Goal: Task Accomplishment & Management: Complete application form

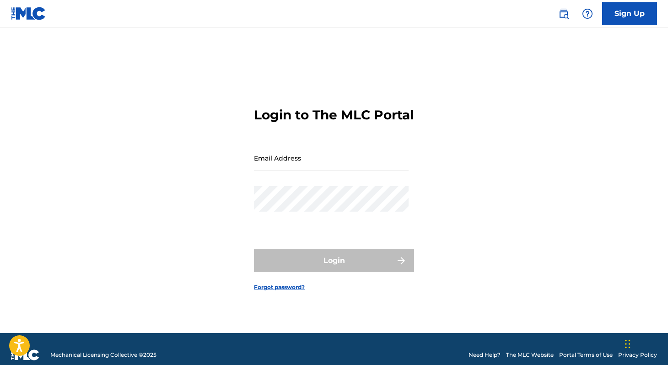
click at [308, 171] on input "Email Address" at bounding box center [331, 158] width 155 height 26
type input "[EMAIL_ADDRESS][DOMAIN_NAME]"
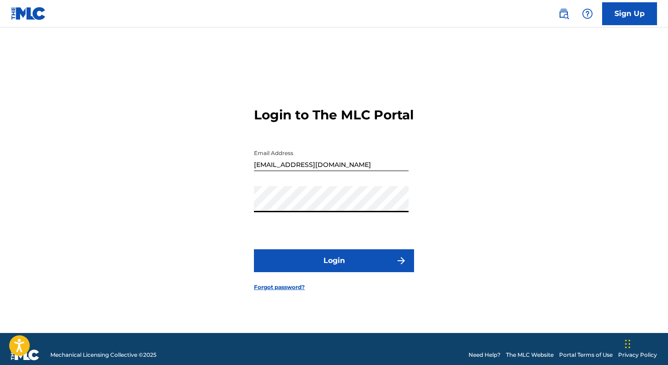
click at [312, 268] on button "Login" at bounding box center [334, 260] width 160 height 23
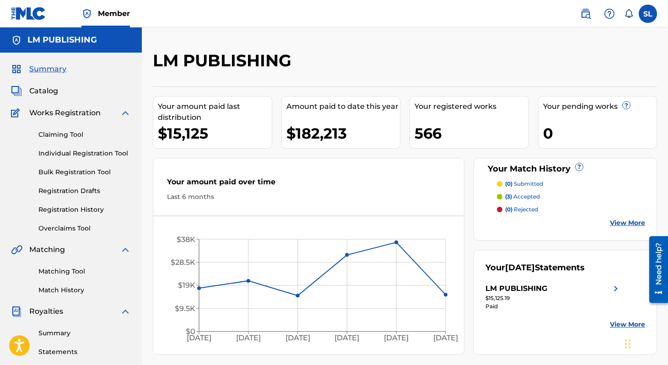
click at [64, 157] on link "Individual Registration Tool" at bounding box center [84, 154] width 92 height 10
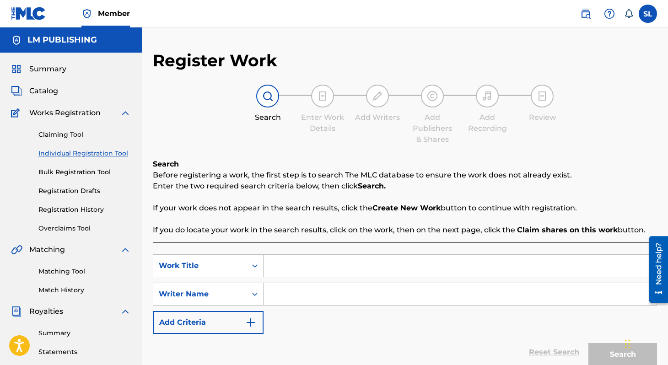
click at [302, 271] on input "Search Form" at bounding box center [460, 266] width 393 height 22
type input "e"
type input "PENSE EN TI"
click at [318, 300] on input "Search Form" at bounding box center [460, 294] width 393 height 22
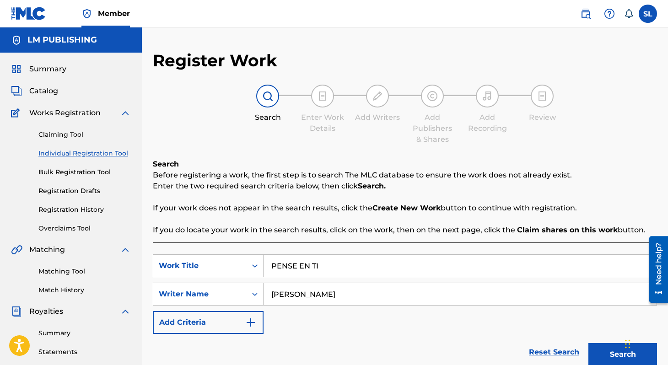
type input "[PERSON_NAME]"
click at [589, 343] on button "Search" at bounding box center [623, 354] width 69 height 23
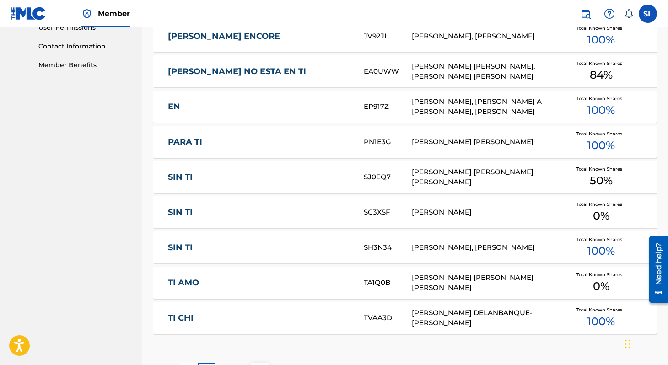
scroll to position [572, 0]
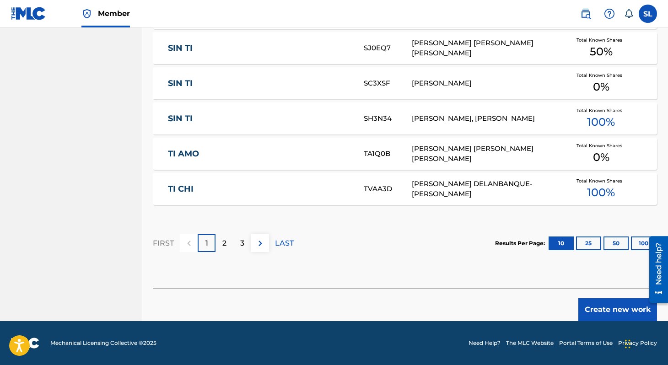
click at [583, 305] on button "Create new work" at bounding box center [617, 309] width 79 height 23
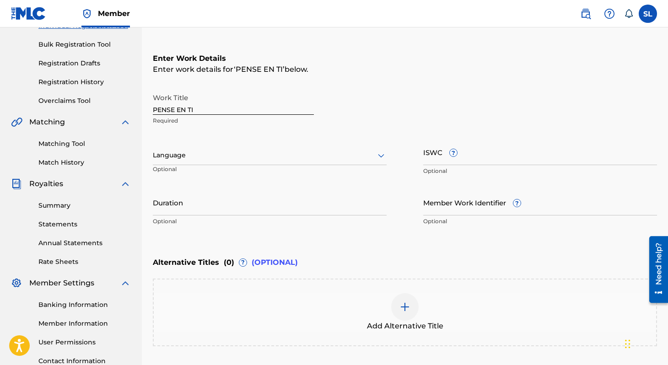
scroll to position [110, 0]
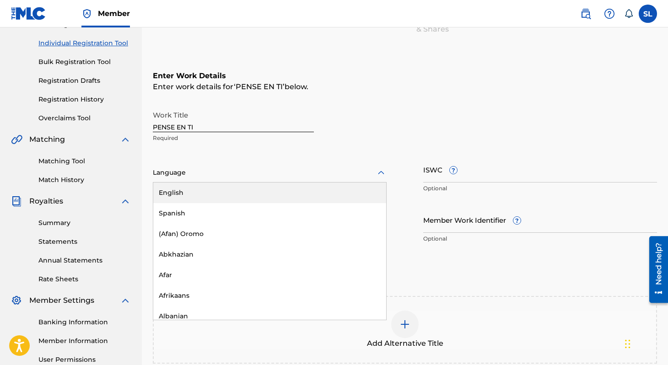
click at [373, 171] on div at bounding box center [270, 172] width 234 height 11
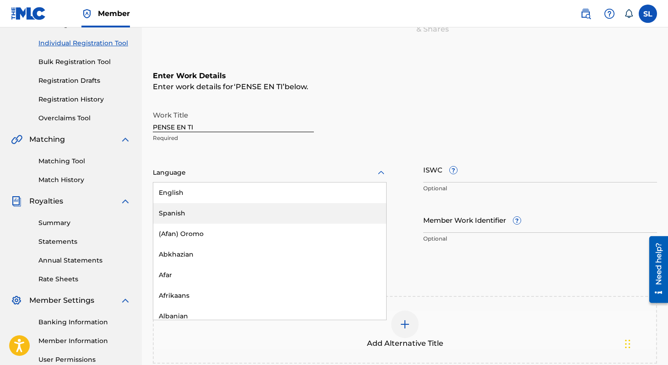
click at [303, 219] on div "Spanish" at bounding box center [269, 213] width 233 height 21
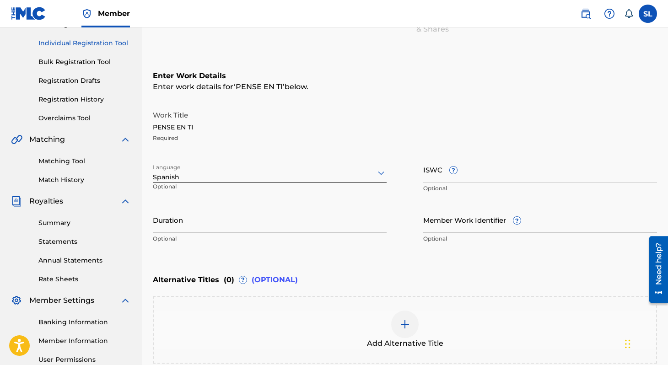
click at [285, 230] on input "Duration" at bounding box center [270, 220] width 234 height 26
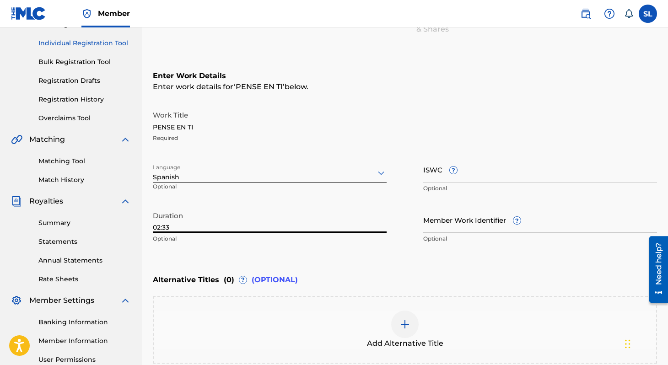
type input "02:33"
click at [327, 255] on div "Enter Work Details Enter work details for ‘ PENSE EN TI ’ below. Work Title PEN…" at bounding box center [405, 159] width 504 height 221
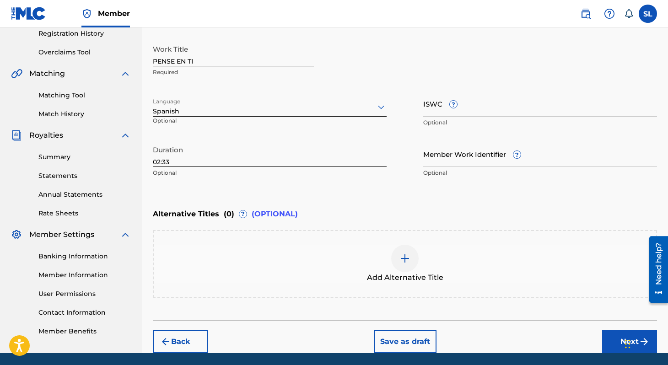
scroll to position [208, 0]
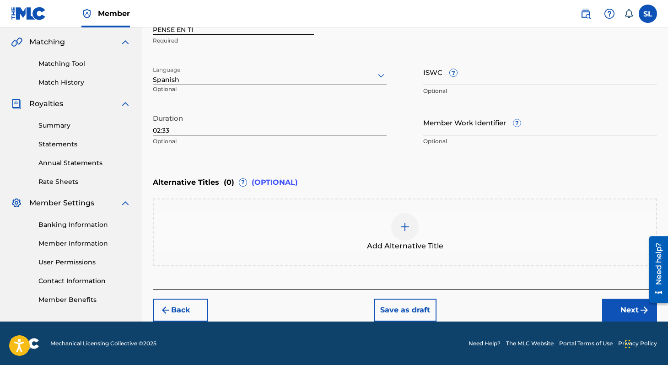
click at [639, 306] on img "submit" at bounding box center [644, 310] width 11 height 11
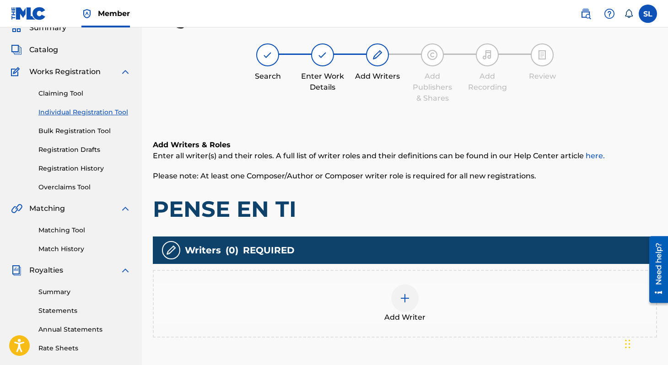
scroll to position [41, 0]
click at [400, 293] on img at bounding box center [405, 298] width 11 height 11
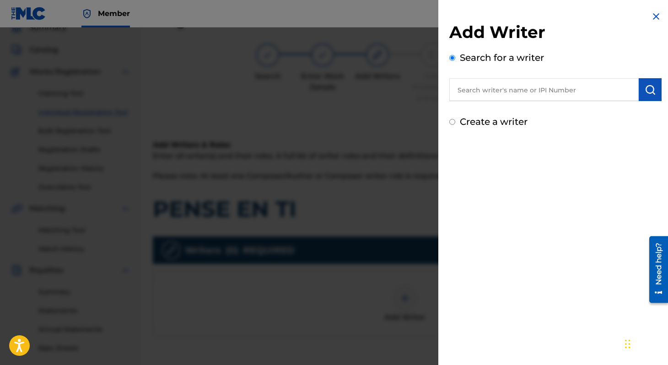
click at [491, 92] on input "text" at bounding box center [543, 89] width 189 height 23
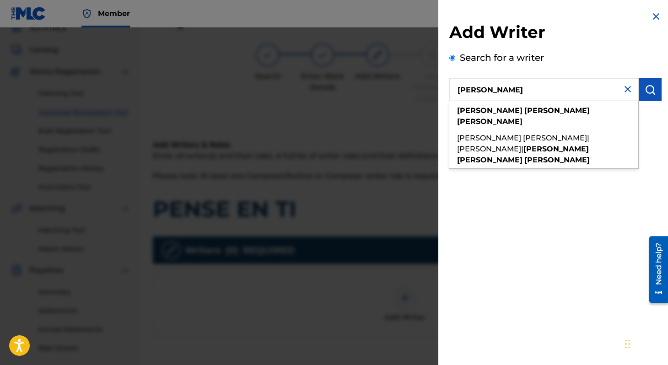
type input "[PERSON_NAME]"
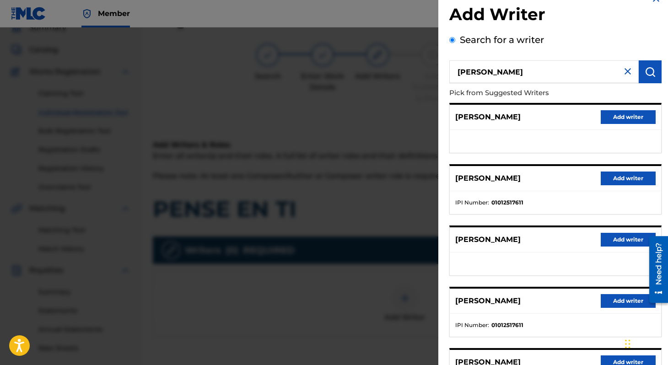
scroll to position [22, 0]
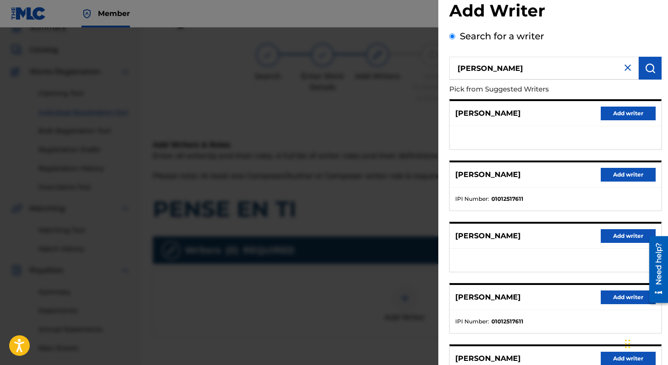
click at [603, 297] on button "Add writer" at bounding box center [628, 298] width 55 height 14
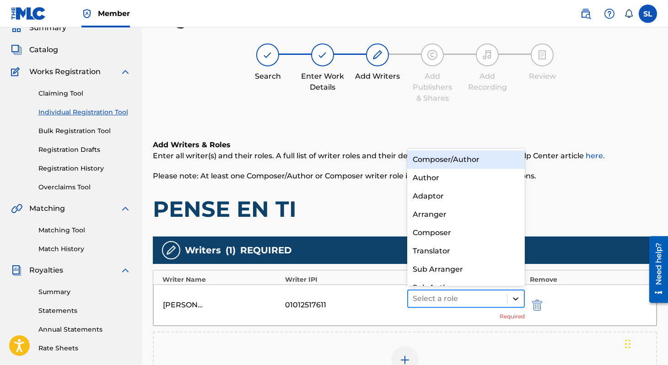
click at [515, 296] on icon at bounding box center [515, 298] width 9 height 9
click at [488, 159] on div "Composer/Author" at bounding box center [466, 160] width 118 height 18
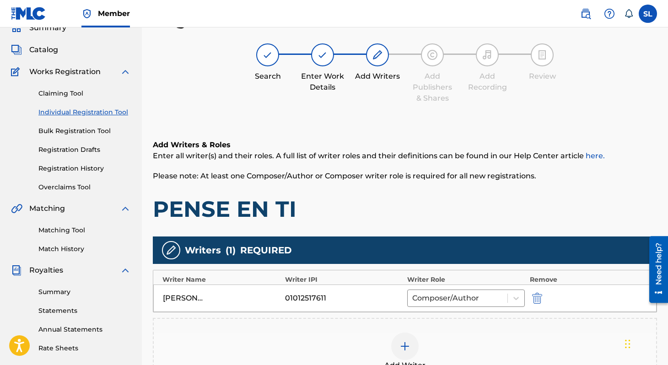
click at [424, 338] on div "Add Writer" at bounding box center [405, 352] width 502 height 38
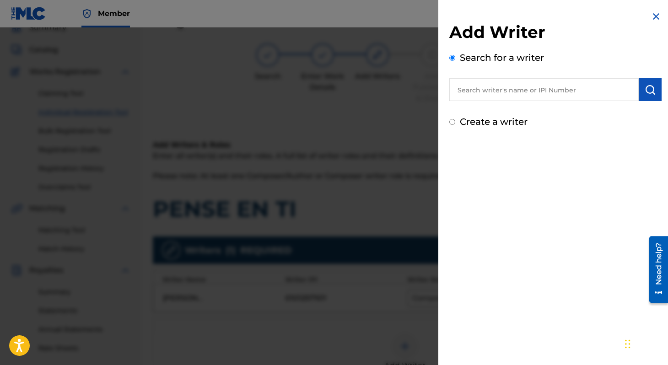
click at [562, 89] on input "text" at bounding box center [543, 89] width 189 height 23
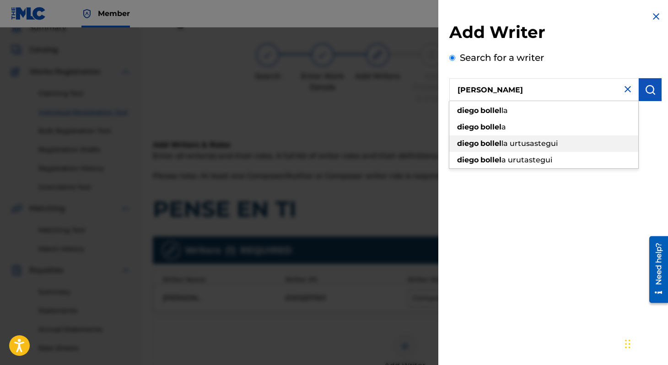
click at [531, 141] on span "la urtusastegui" at bounding box center [530, 143] width 56 height 9
type input "[PERSON_NAME] urtusastegui"
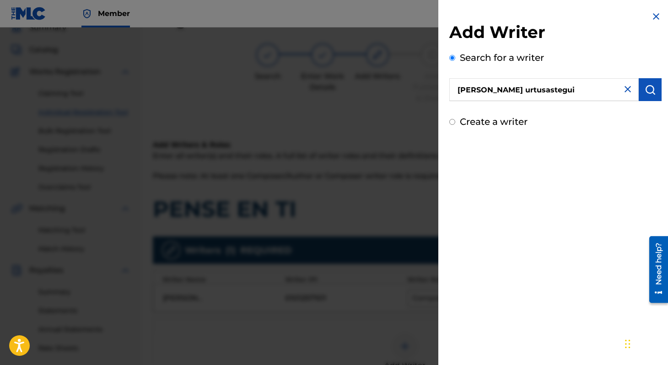
click at [647, 92] on img "submit" at bounding box center [650, 89] width 11 height 11
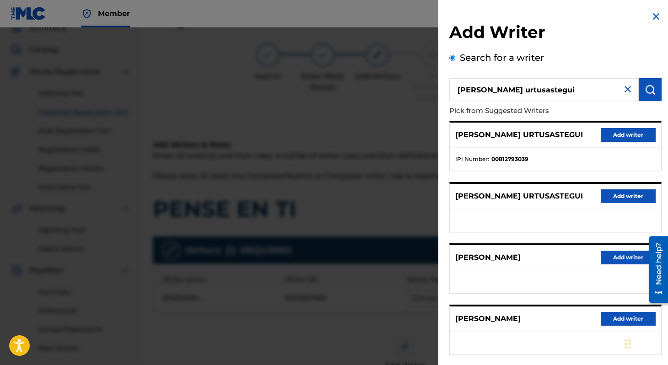
click at [619, 139] on button "Add writer" at bounding box center [628, 135] width 55 height 14
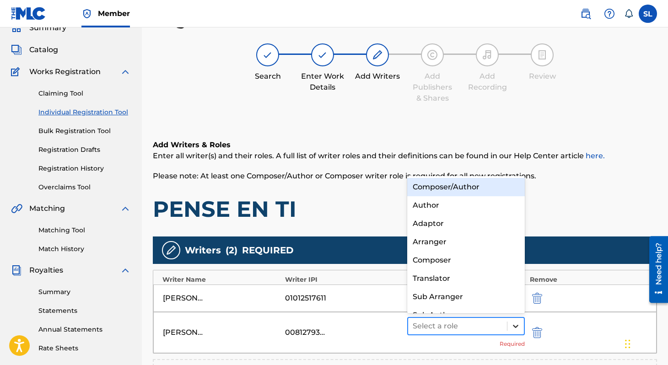
click at [512, 324] on icon at bounding box center [515, 326] width 9 height 9
click at [498, 186] on div "Composer/Author" at bounding box center [466, 187] width 118 height 18
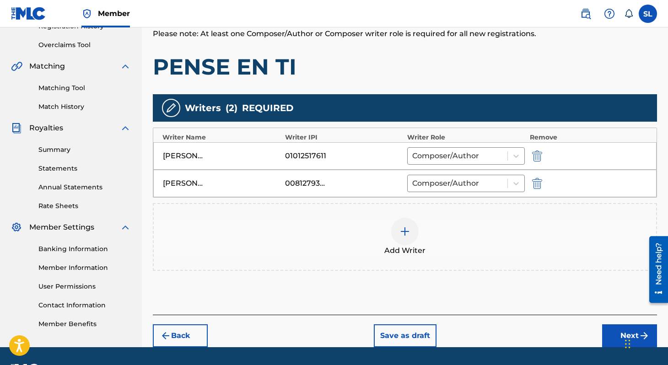
scroll to position [186, 0]
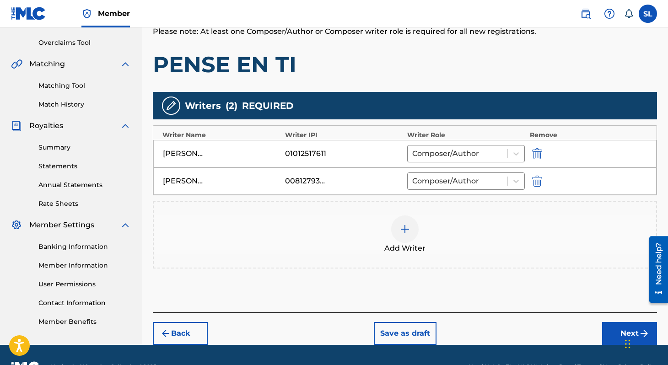
click at [403, 231] on img at bounding box center [405, 229] width 11 height 11
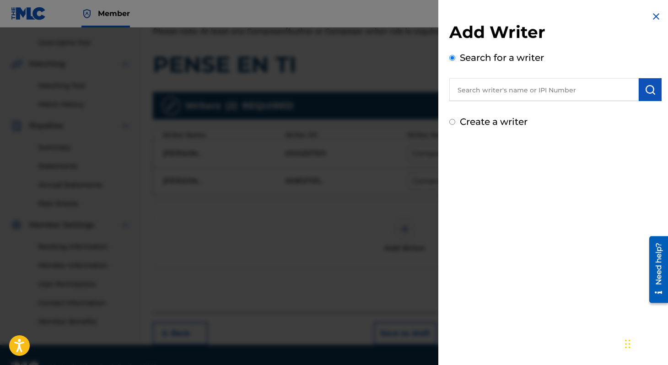
click at [490, 97] on input "text" at bounding box center [543, 89] width 189 height 23
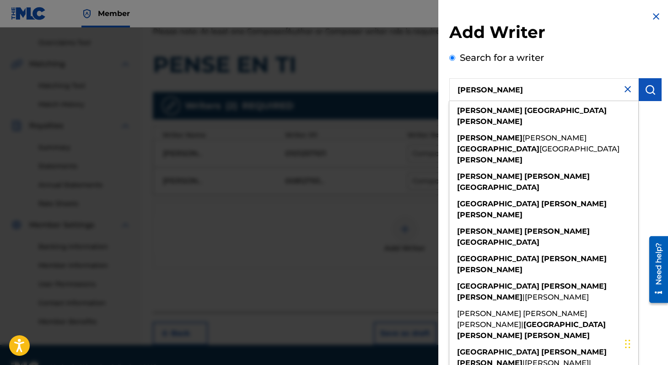
type input "[PERSON_NAME]"
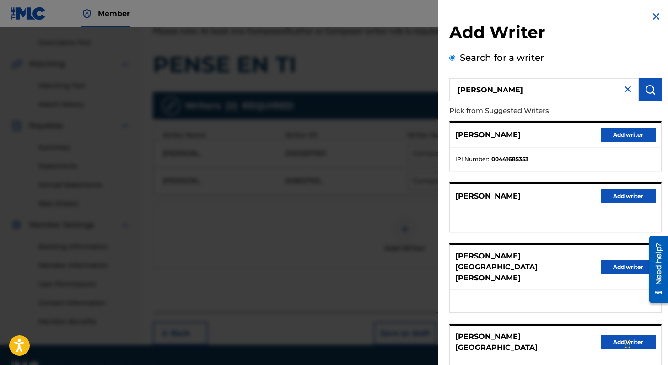
click at [490, 97] on input "[PERSON_NAME]" at bounding box center [543, 89] width 189 height 23
click at [612, 198] on button "Add writer" at bounding box center [628, 196] width 55 height 14
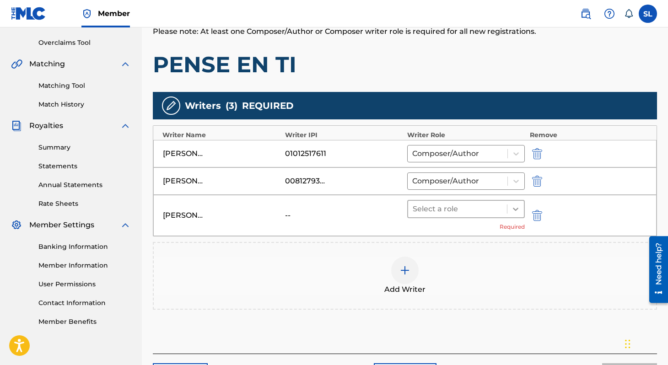
click at [513, 210] on icon at bounding box center [515, 209] width 9 height 9
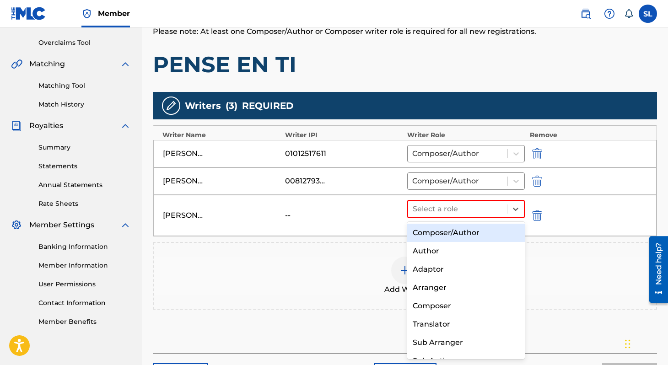
click at [476, 241] on div "Composer/Author" at bounding box center [466, 233] width 118 height 18
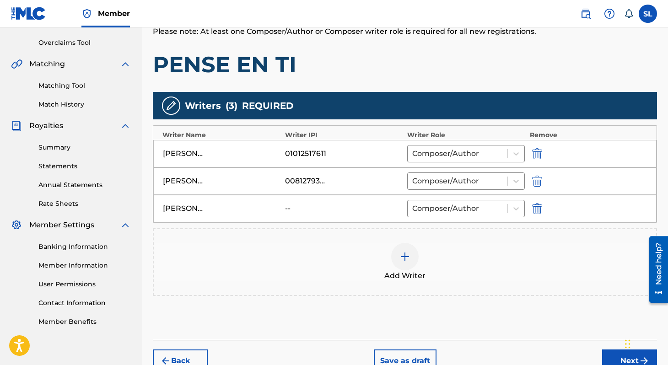
click at [607, 356] on button "Next" at bounding box center [629, 361] width 55 height 23
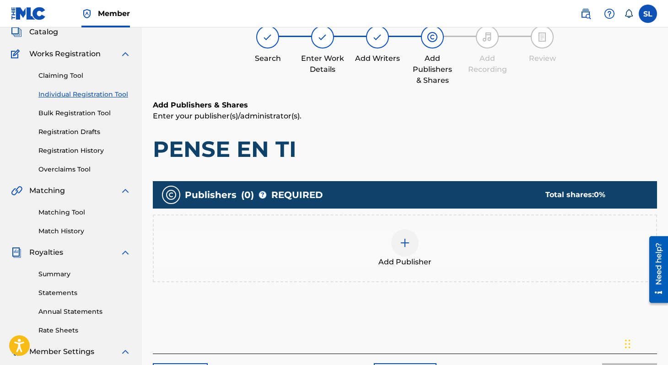
scroll to position [41, 0]
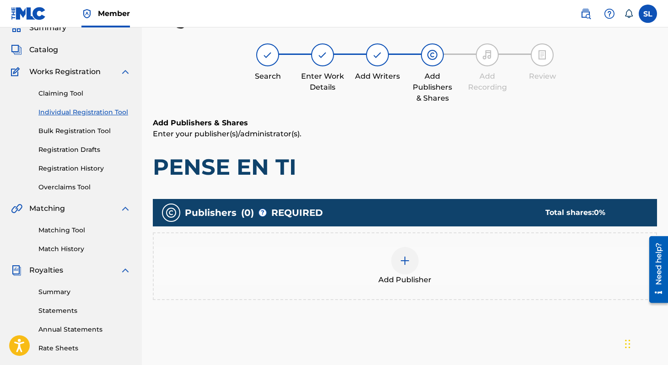
click at [403, 255] on img at bounding box center [405, 260] width 11 height 11
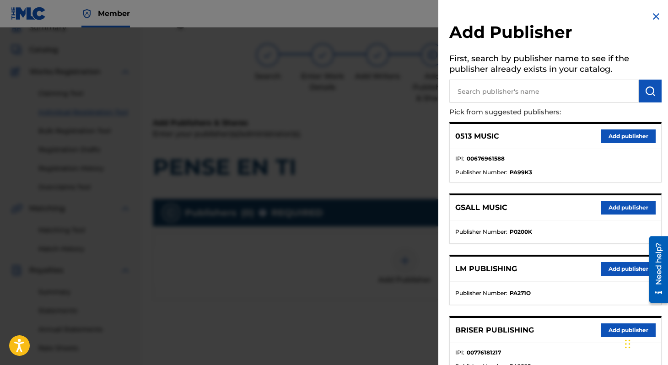
click at [509, 84] on input "text" at bounding box center [543, 91] width 189 height 23
type input "BRISER PUBLISHING"
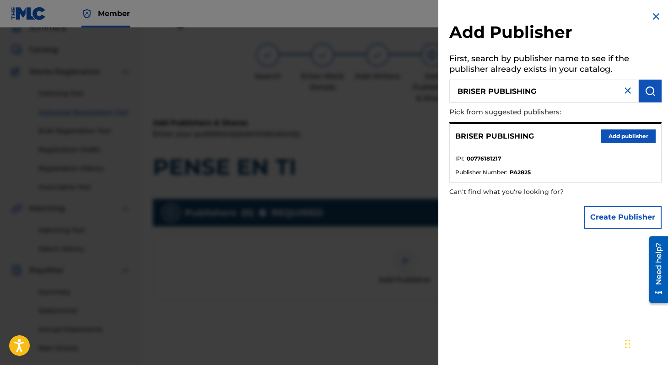
click at [604, 127] on div "BRISER PUBLISHING Add publisher" at bounding box center [555, 136] width 211 height 25
click at [604, 135] on button "Add publisher" at bounding box center [628, 137] width 55 height 14
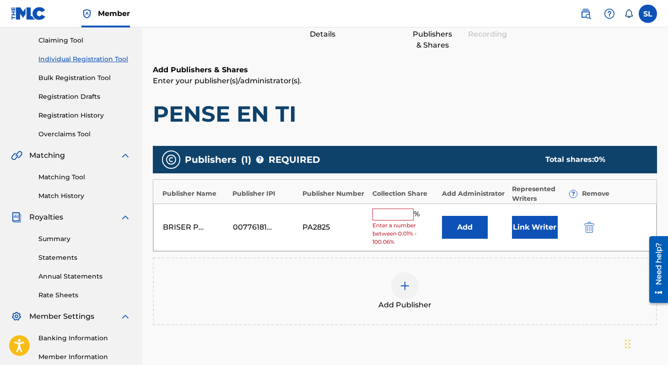
scroll to position [107, 0]
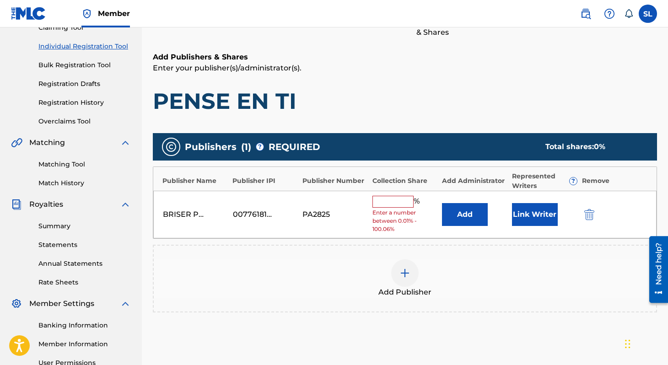
click at [447, 213] on button "Add" at bounding box center [465, 214] width 46 height 23
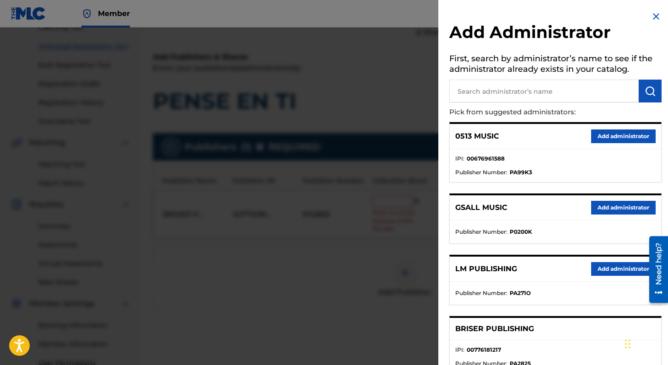
click at [594, 268] on button "Add administrator" at bounding box center [623, 269] width 65 height 14
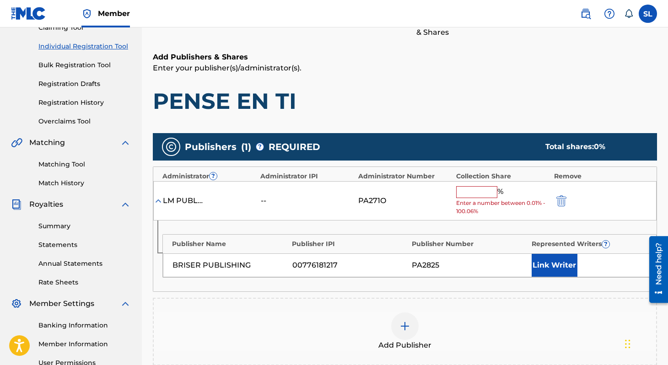
click at [487, 194] on input "text" at bounding box center [476, 192] width 41 height 12
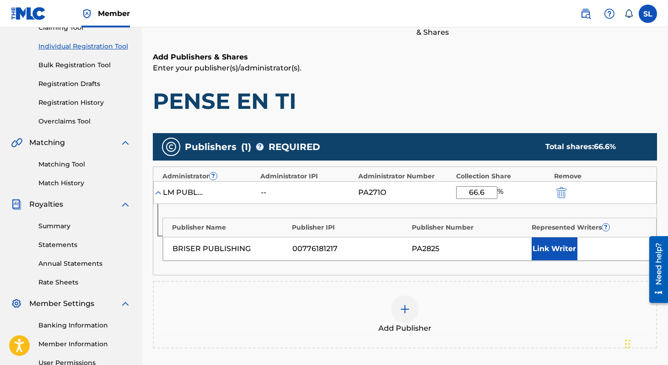
type input "66.6"
click at [486, 260] on div "Publisher Name Publisher IPI Publisher Number Represented Writers ? BRISER PUBL…" at bounding box center [409, 239] width 494 height 43
click at [541, 258] on button "Link Writer" at bounding box center [555, 249] width 46 height 23
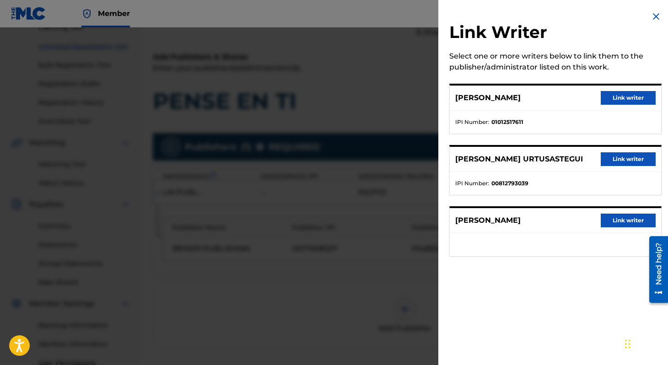
click at [614, 97] on button "Link writer" at bounding box center [628, 98] width 55 height 14
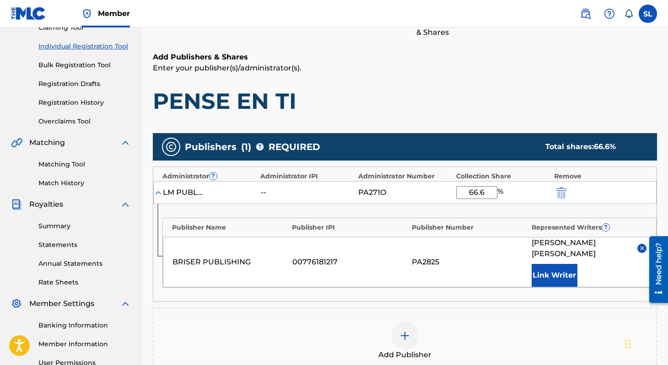
click at [556, 278] on button "Link Writer" at bounding box center [555, 275] width 46 height 23
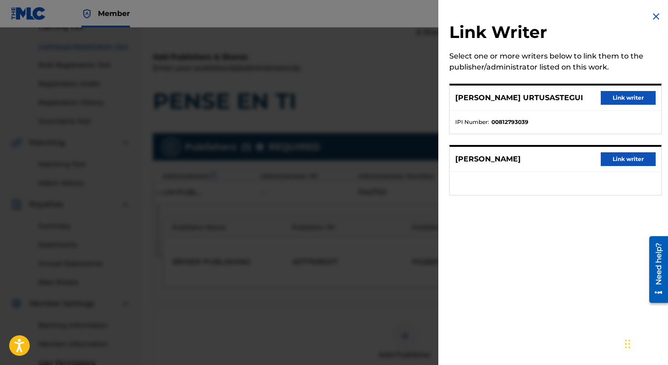
click at [616, 97] on button "Link writer" at bounding box center [628, 98] width 55 height 14
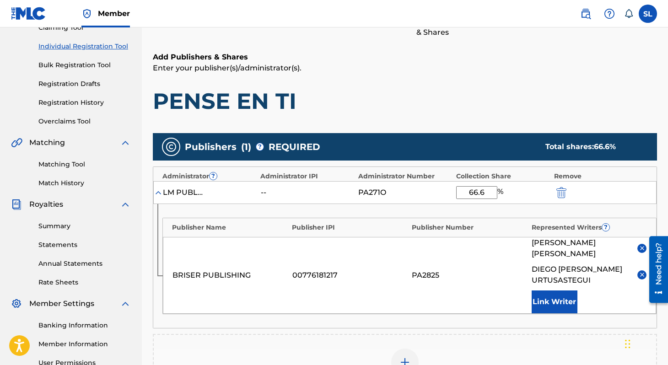
click at [513, 275] on div "PA2825" at bounding box center [469, 275] width 115 height 11
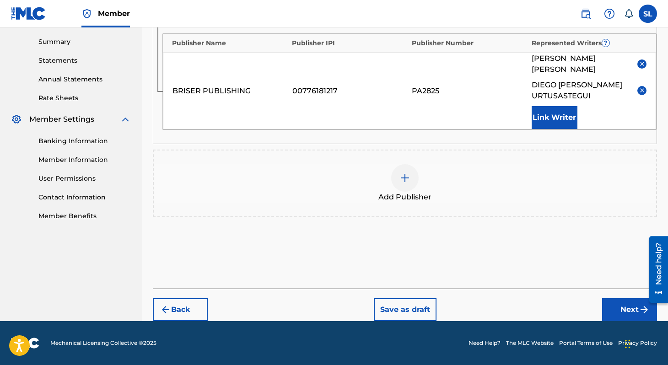
click at [614, 318] on button "Next" at bounding box center [629, 309] width 55 height 23
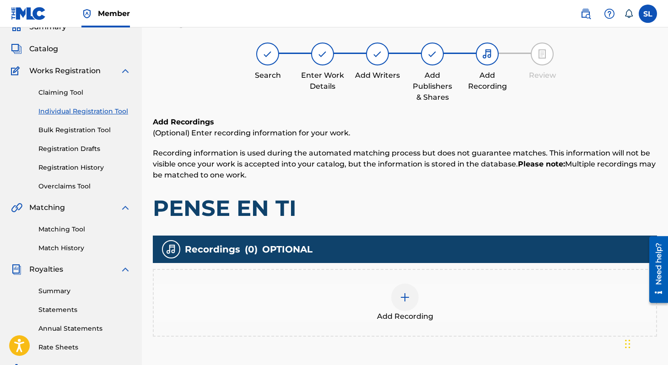
scroll to position [41, 0]
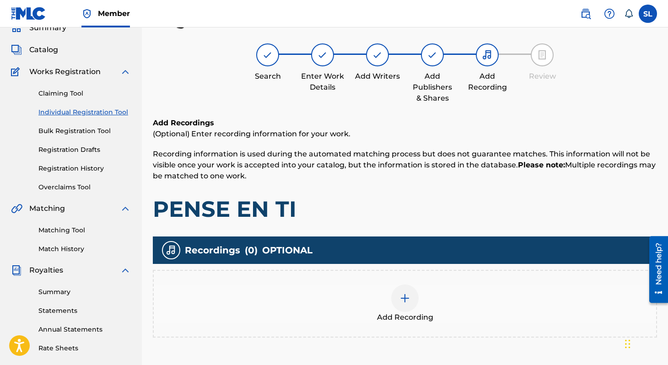
click at [416, 293] on div at bounding box center [404, 298] width 27 height 27
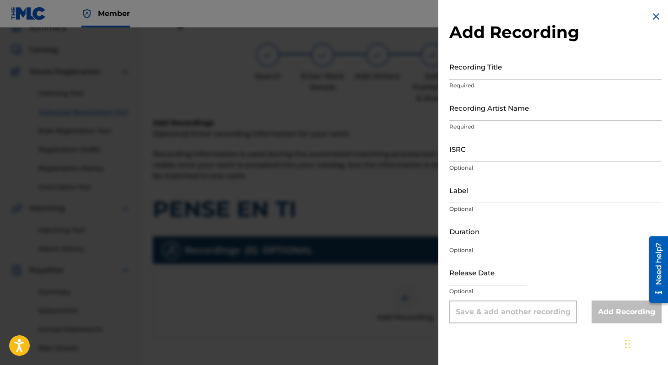
click at [472, 74] on input "Recording Title" at bounding box center [555, 67] width 212 height 26
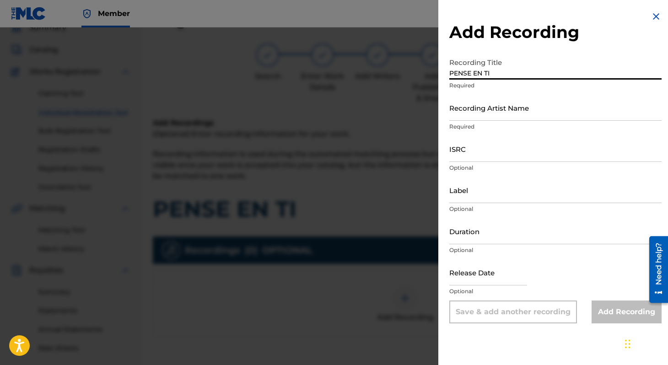
type input "PENSE EN TI"
click at [482, 107] on input "Recording Artist Name" at bounding box center [555, 108] width 212 height 26
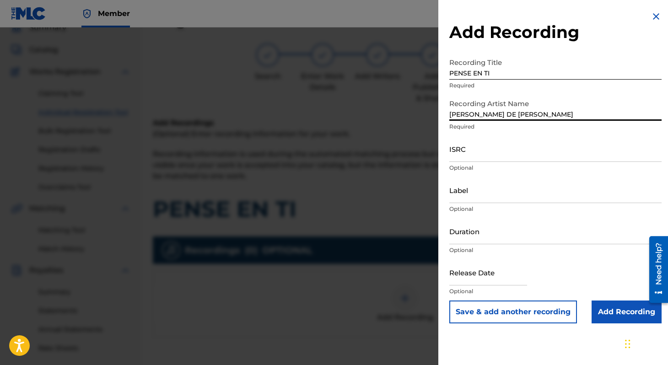
click at [541, 114] on input "[PERSON_NAME] DE [PERSON_NAME]" at bounding box center [555, 108] width 212 height 26
type input "[PERSON_NAME] DE [PERSON_NAME]"
